Goal: Navigation & Orientation: Find specific page/section

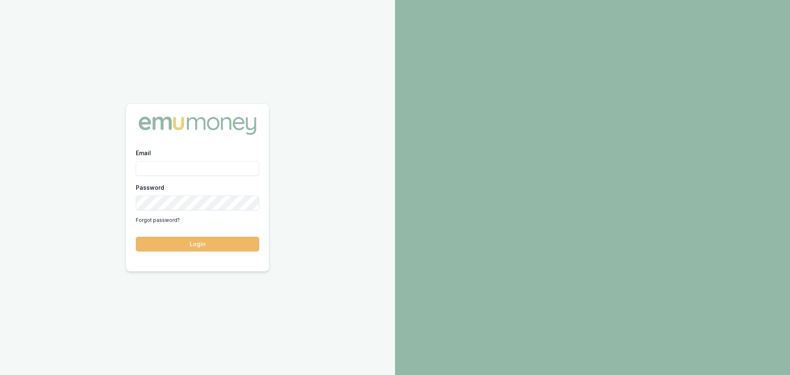
type input "[PERSON_NAME][EMAIL_ADDRESS][PERSON_NAME][DOMAIN_NAME]"
click at [179, 238] on button "Login" at bounding box center [197, 243] width 123 height 15
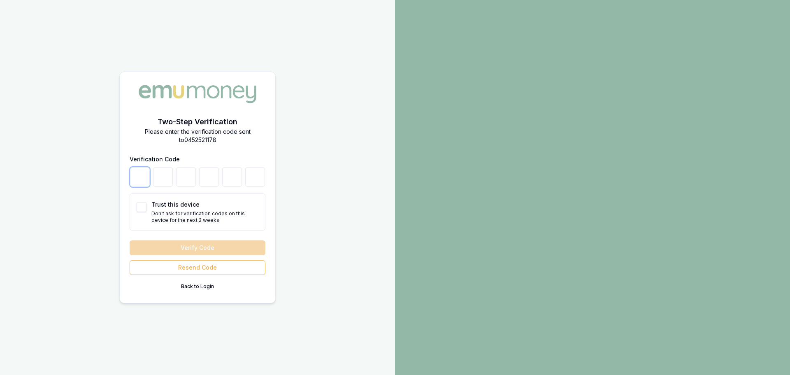
click at [138, 178] on input "number" at bounding box center [140, 177] width 20 height 20
click at [141, 209] on button "Trust this device" at bounding box center [142, 207] width 10 height 10
checkbox input "true"
click at [139, 180] on input "number" at bounding box center [140, 177] width 20 height 20
type input "8"
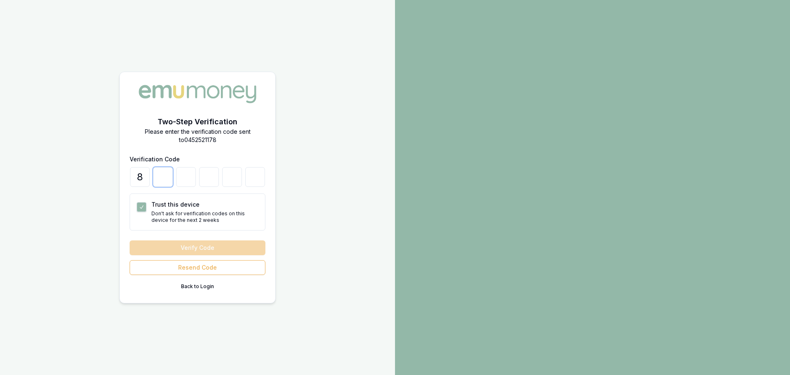
type input "4"
type input "3"
type input "2"
type input "8"
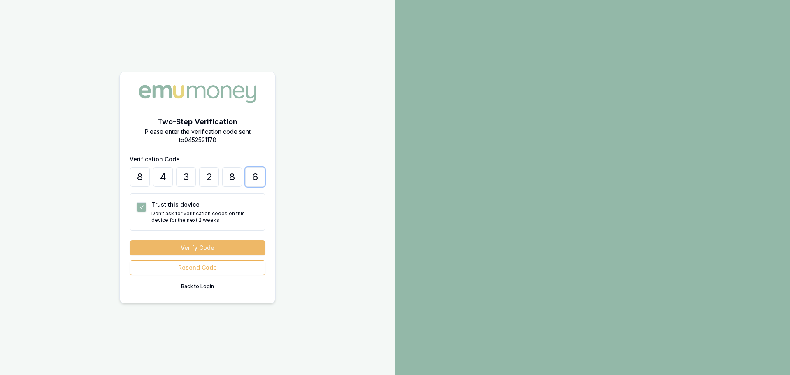
type input "6"
click at [211, 250] on button "Verify Code" at bounding box center [198, 247] width 136 height 15
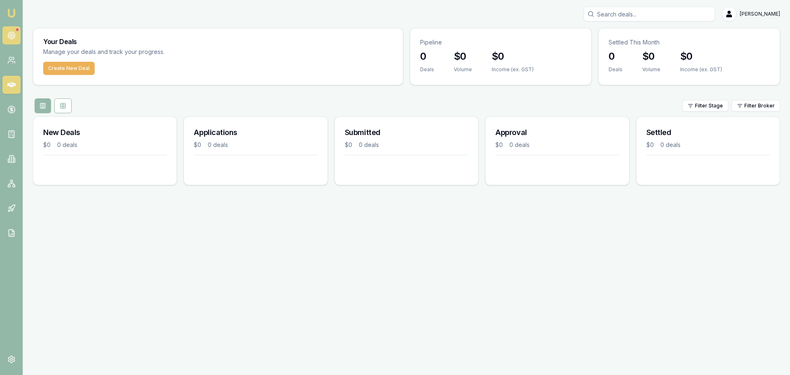
click at [18, 34] on link at bounding box center [11, 35] width 18 height 18
